Goal: Check status

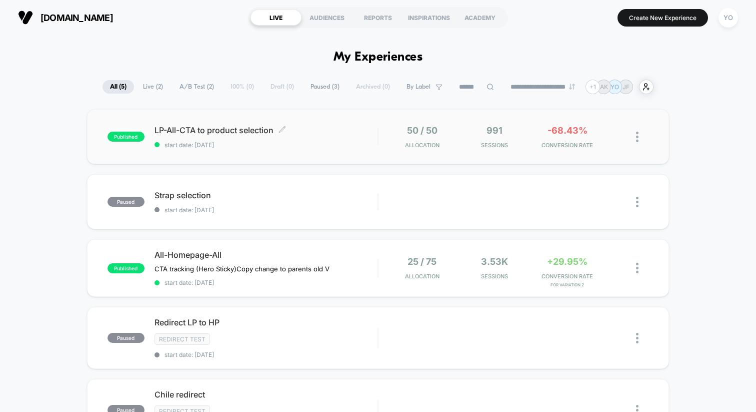
click at [334, 146] on span "start date: [DATE]" at bounding box center [266, 145] width 223 height 8
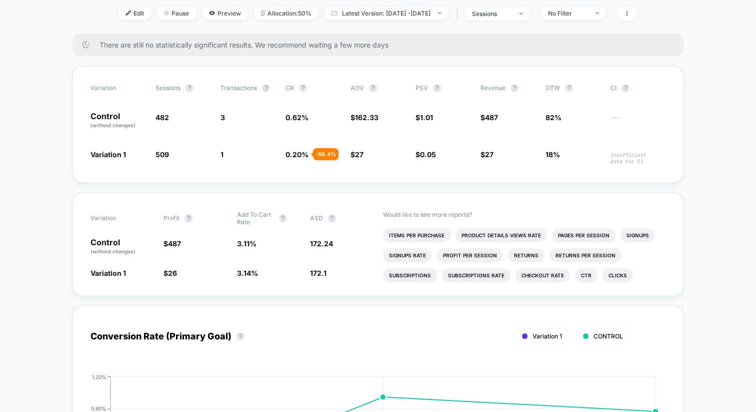
scroll to position [136, 0]
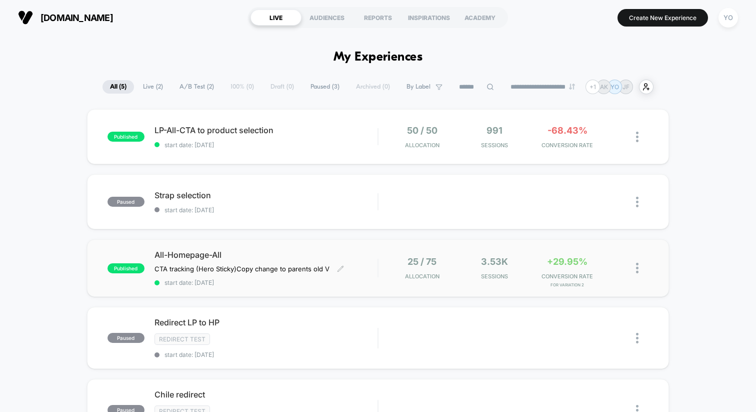
click at [325, 275] on div "All-Homepage-All CTA tracking (Hero Sticky) Copy change to parents old V Click …" at bounding box center [266, 268] width 223 height 37
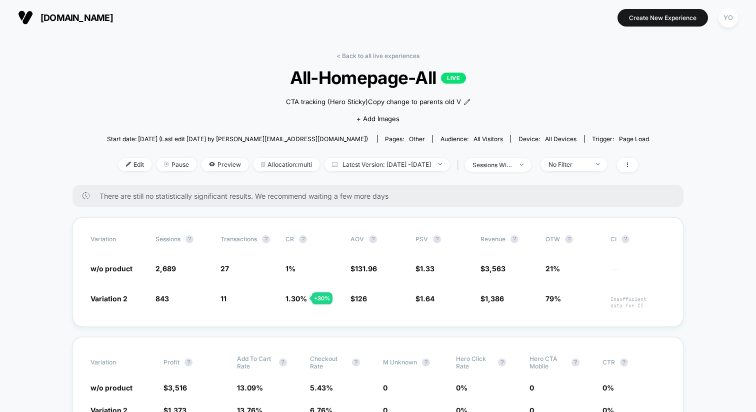
click at [44, 19] on span "[DOMAIN_NAME]" at bounding box center [77, 18] width 73 height 11
